Goal: Transaction & Acquisition: Subscribe to service/newsletter

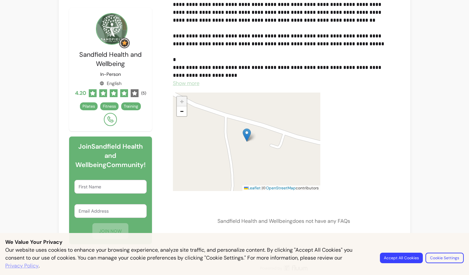
scroll to position [903, 0]
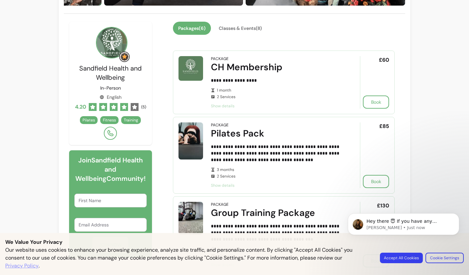
scroll to position [140, 0]
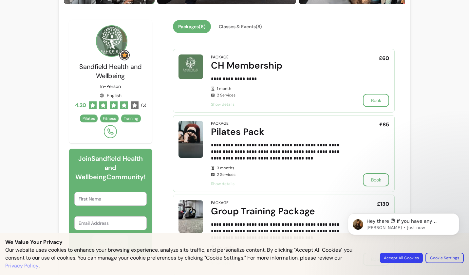
click at [232, 183] on span "Show details" at bounding box center [276, 183] width 131 height 5
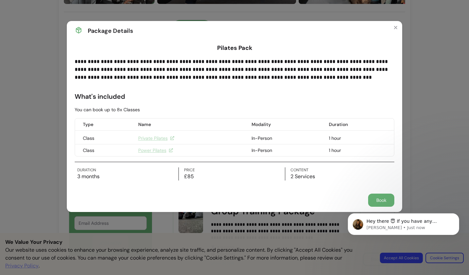
click at [160, 151] on link "Power Pilates" at bounding box center [155, 150] width 35 height 7
click at [396, 27] on icon "Close" at bounding box center [396, 27] width 3 height 3
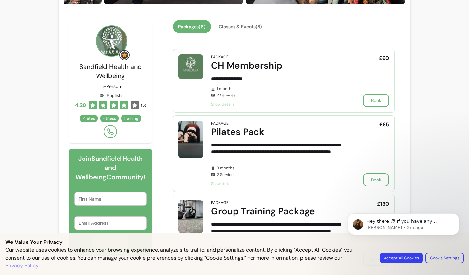
click at [406, 256] on body "Hey there 😇 If you have any question about what you can do with Fluum, I'm here…" at bounding box center [404, 235] width 126 height 67
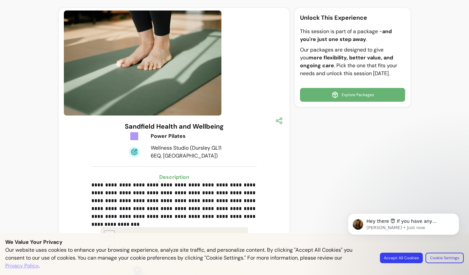
click at [404, 261] on body "Hey there 😇 If you have any question about what you can do with Fluum, I'm here…" at bounding box center [404, 235] width 126 height 67
click at [404, 256] on body "Hey there 😇 If you have any question about what you can do with Fluum, I'm here…" at bounding box center [404, 235] width 126 height 67
click at [396, 258] on body "Hey there 😇 If you have any question about what you can do with Fluum, I'm here…" at bounding box center [404, 235] width 126 height 67
click at [314, 168] on div "Unlock This Experience This session is part of a package - and you're just one …" at bounding box center [353, 200] width 116 height 385
click at [315, 169] on div "Unlock This Experience This session is part of a package - and you're just one …" at bounding box center [353, 200] width 116 height 385
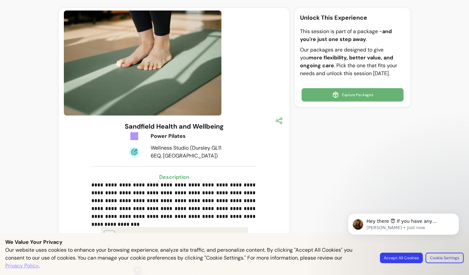
click at [351, 96] on link "Explore Packages" at bounding box center [353, 94] width 102 height 13
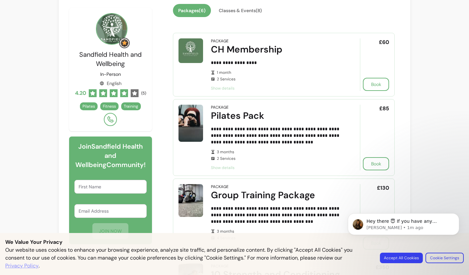
scroll to position [157, 0]
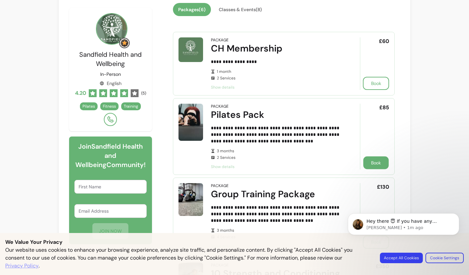
click at [377, 163] on button "Book" at bounding box center [376, 162] width 26 height 13
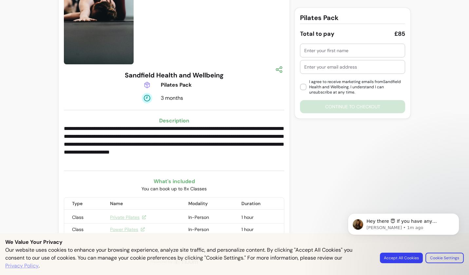
scroll to position [51, 0]
click at [134, 229] on link "Power Pilates" at bounding box center [127, 229] width 35 height 7
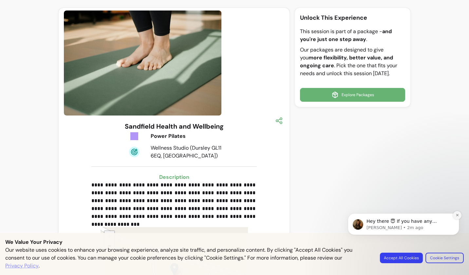
click at [457, 214] on icon "Dismiss notification" at bounding box center [458, 215] width 4 height 4
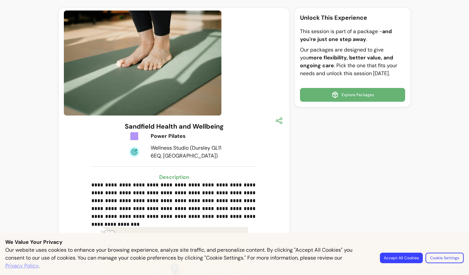
click at [421, 259] on button "Accept All Cookies" at bounding box center [401, 257] width 43 height 10
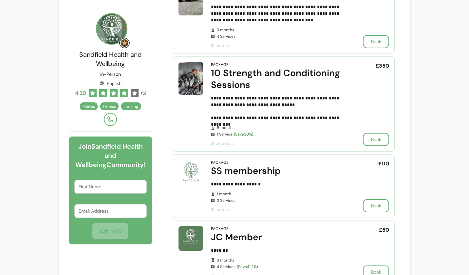
scroll to position [360, 0]
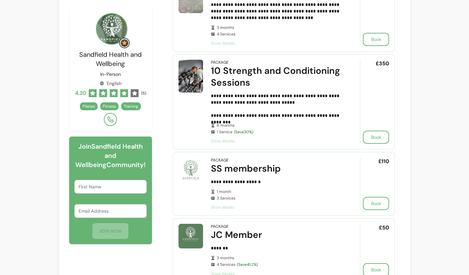
click at [223, 207] on span "Show details" at bounding box center [276, 206] width 131 height 5
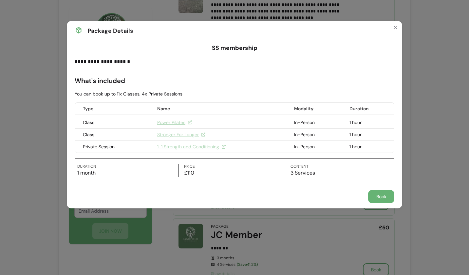
click at [176, 122] on link "Power Pilates" at bounding box center [174, 122] width 35 height 7
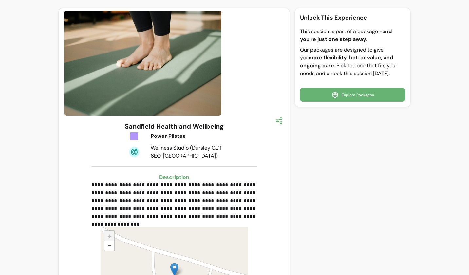
click at [344, 97] on link "Explore Packages" at bounding box center [352, 95] width 105 height 14
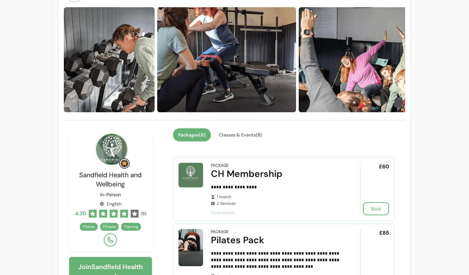
scroll to position [35, 0]
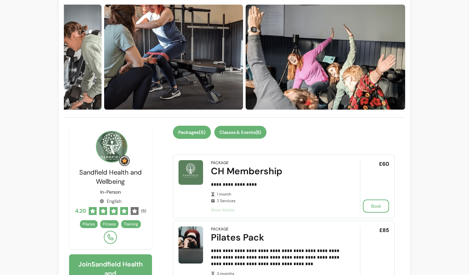
click at [252, 131] on button "Classes & Events ( 8 )" at bounding box center [240, 132] width 52 height 13
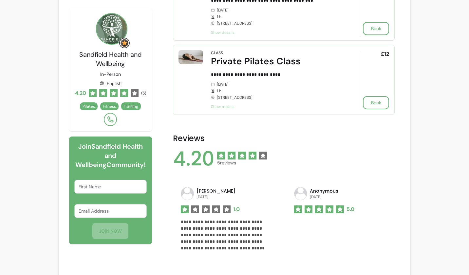
scroll to position [322, 0]
type input "[PERSON_NAME]"
type input "[PERSON_NAME][EMAIL_ADDRESS][DOMAIN_NAME]"
click at [108, 232] on button "JOIN NOW" at bounding box center [110, 231] width 36 height 16
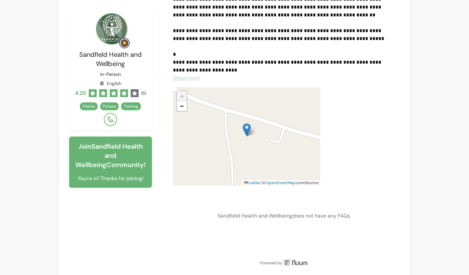
scroll to position [699, 0]
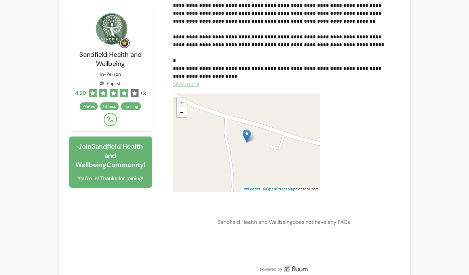
click at [180, 86] on span "Show more" at bounding box center [186, 84] width 27 height 7
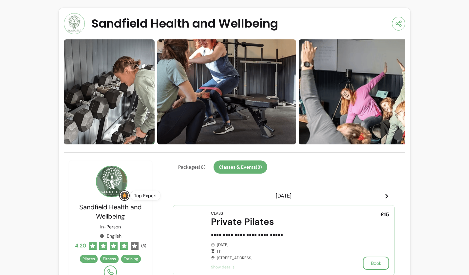
scroll to position [0, 0]
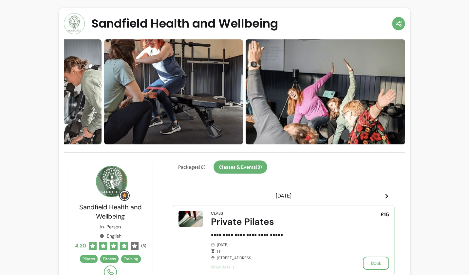
click at [396, 20] on icon "button" at bounding box center [398, 24] width 7 height 8
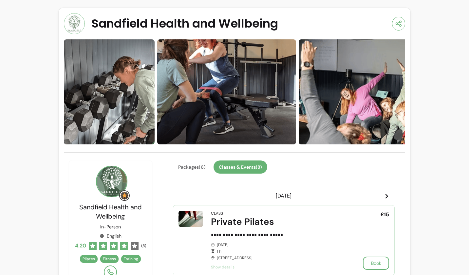
click at [284, 72] on img at bounding box center [226, 91] width 139 height 105
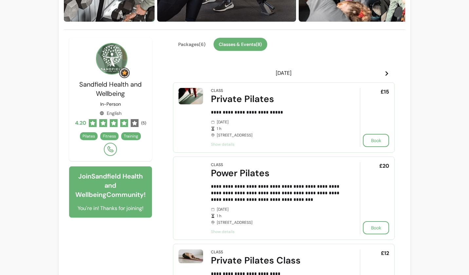
scroll to position [97, 0]
